Goal: Information Seeking & Learning: Learn about a topic

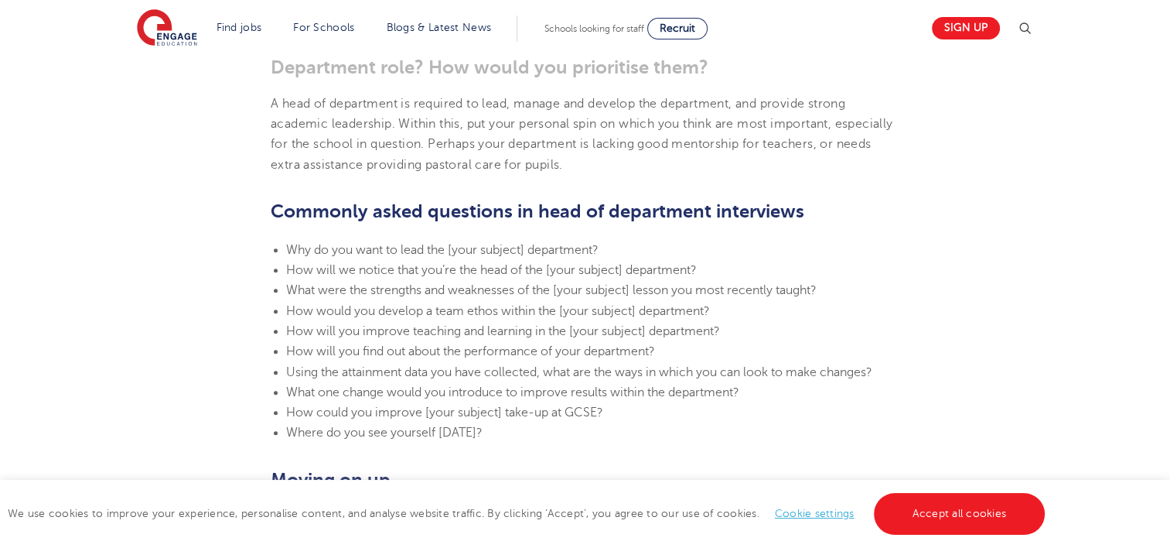
scroll to position [1526, 0]
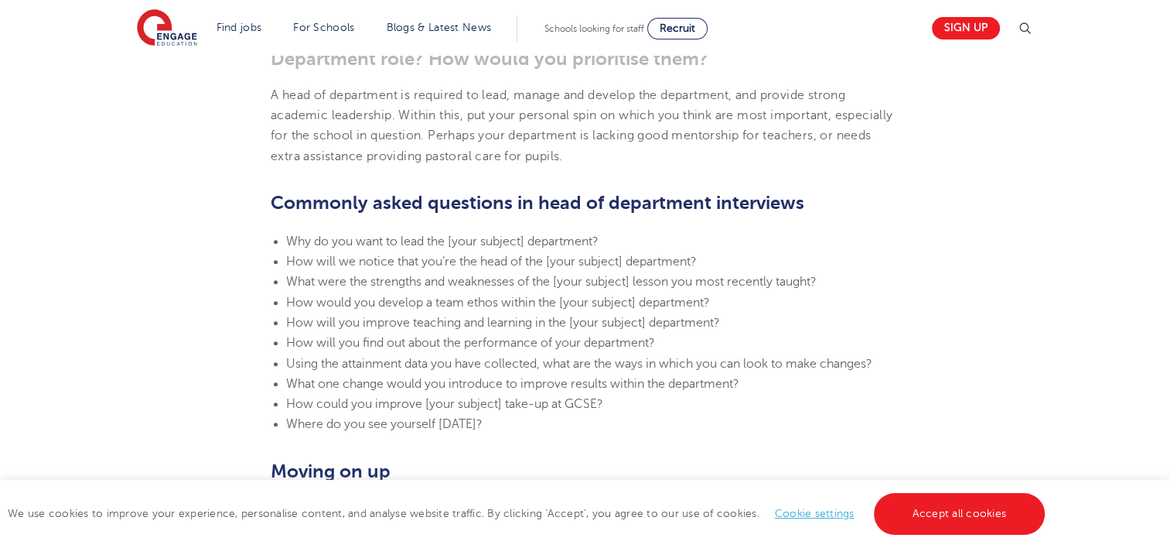
click at [518, 379] on span "What one change would you introduce to improve results within the department?" at bounding box center [512, 384] width 453 height 14
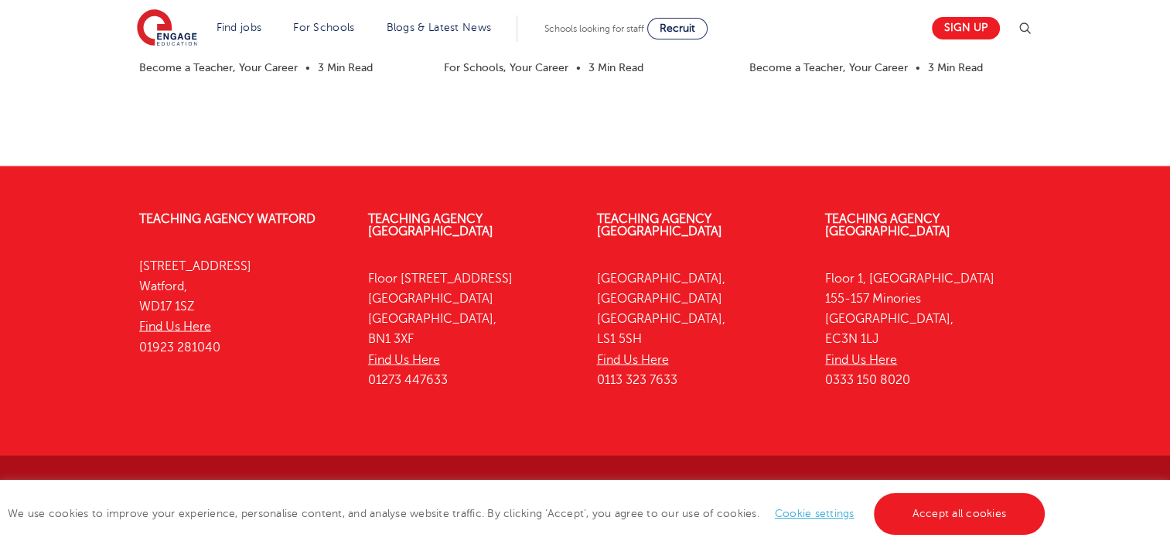
scroll to position [0, 0]
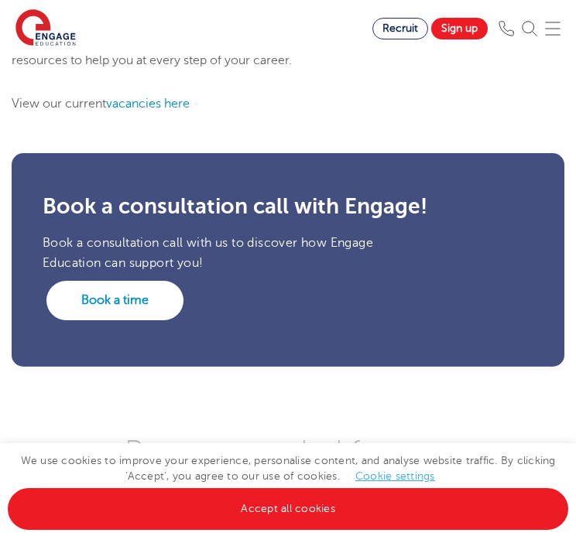
scroll to position [2305, 0]
